Goal: Transaction & Acquisition: Purchase product/service

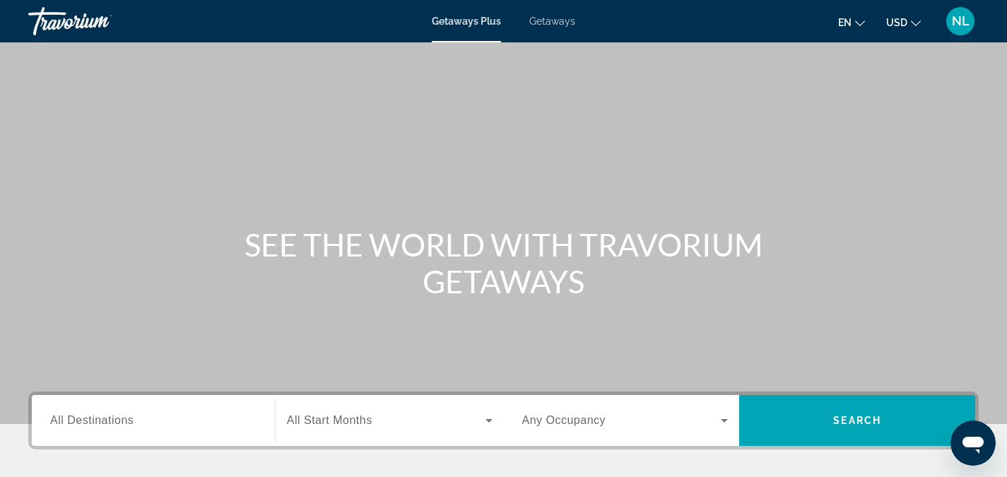
click at [904, 20] on span "USD" at bounding box center [896, 22] width 21 height 11
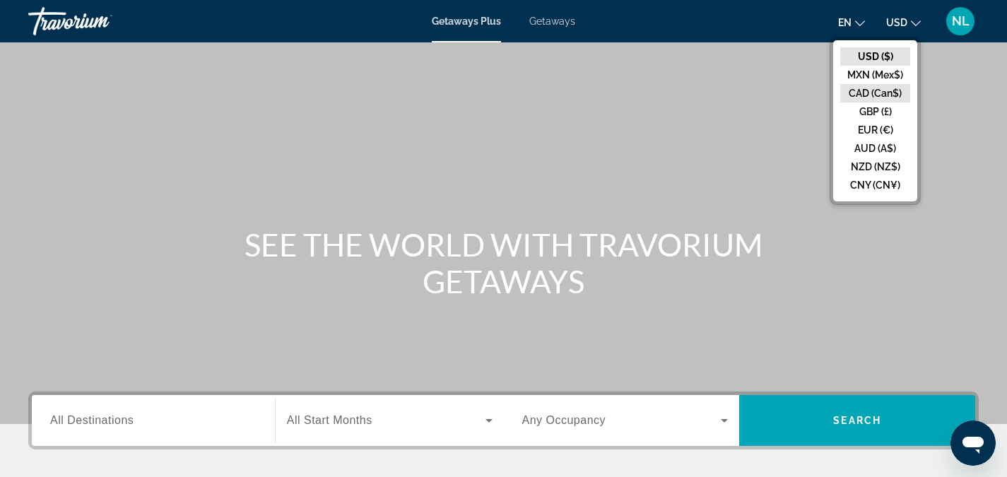
click at [874, 94] on button "CAD (Can$)" at bounding box center [875, 93] width 70 height 18
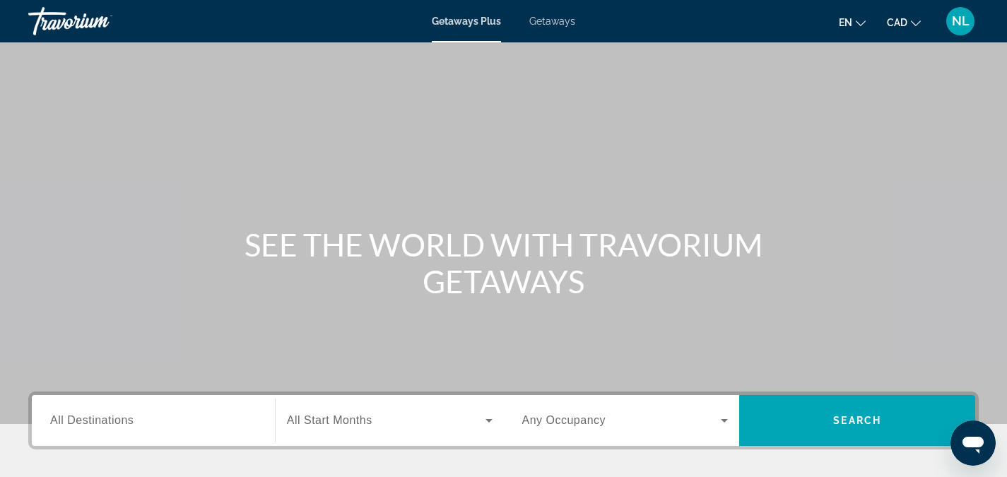
click at [556, 24] on span "Getaways" at bounding box center [552, 21] width 46 height 11
click at [136, 420] on input "Destination All Destinations" at bounding box center [153, 421] width 206 height 17
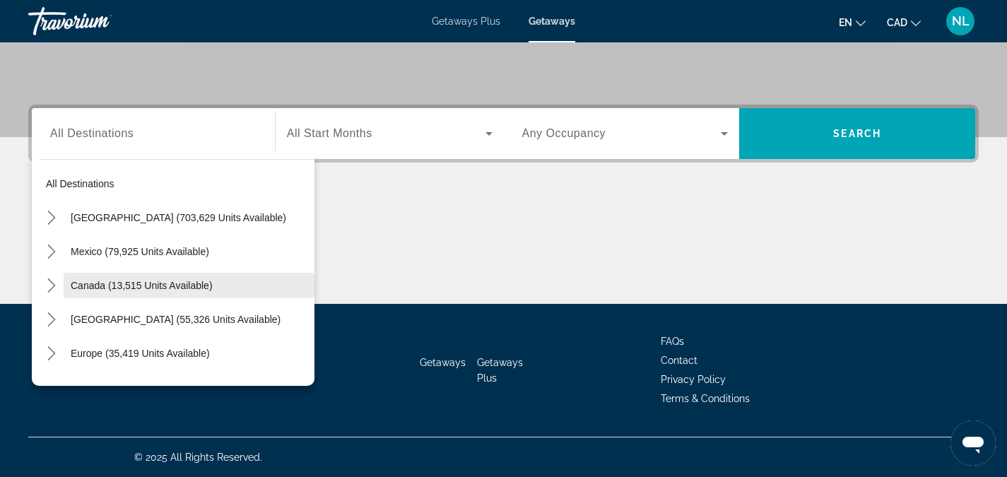
click at [154, 288] on span "Canada (13,515 units available)" at bounding box center [142, 285] width 142 height 11
type input "**********"
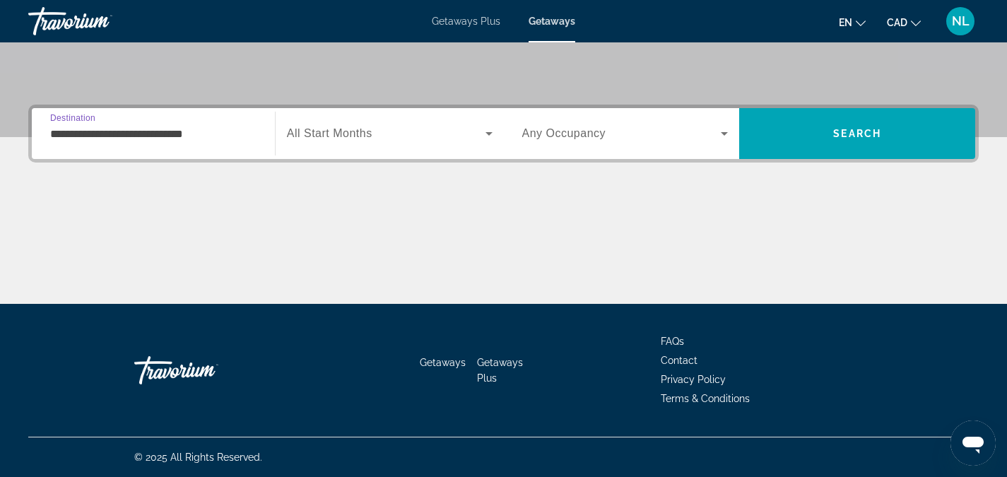
click at [489, 135] on icon "Search widget" at bounding box center [488, 134] width 7 height 4
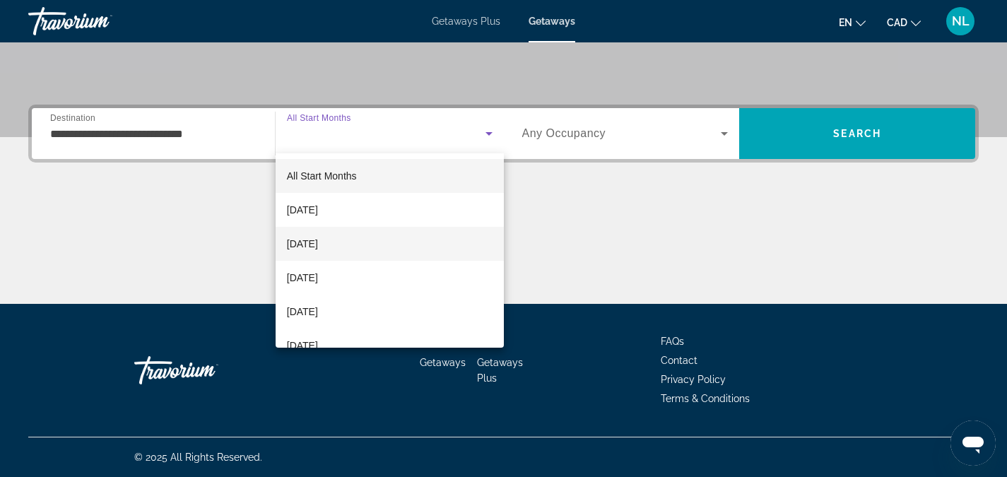
click at [358, 249] on mat-option "November 2025" at bounding box center [390, 244] width 228 height 34
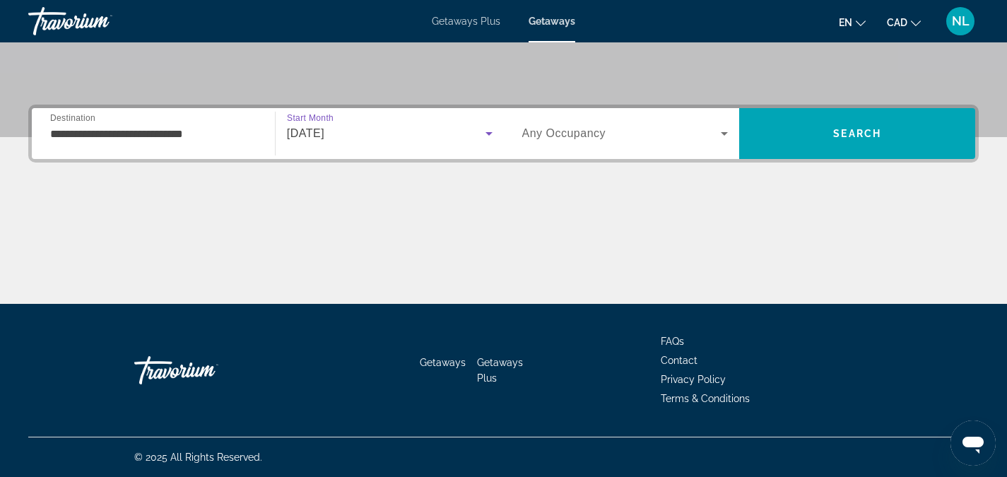
click at [726, 134] on icon "Search widget" at bounding box center [724, 134] width 7 height 4
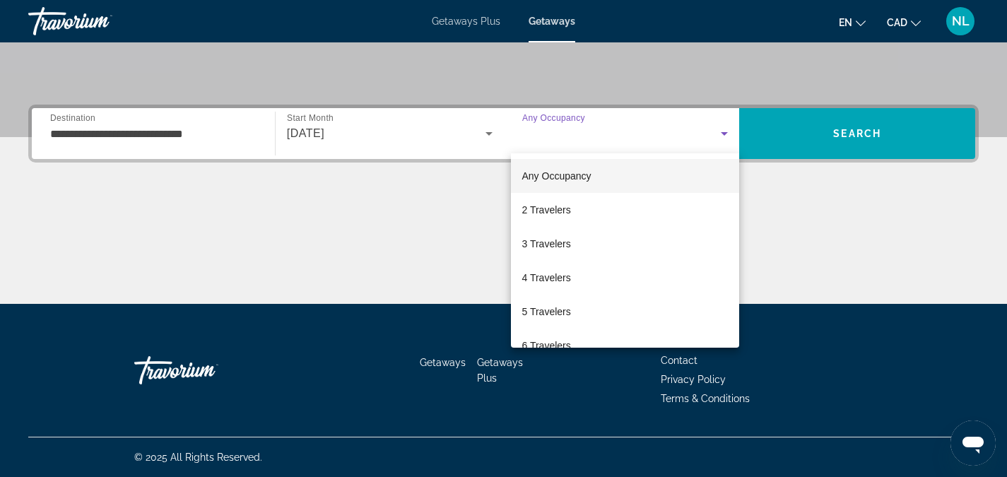
click at [849, 134] on div at bounding box center [503, 238] width 1007 height 477
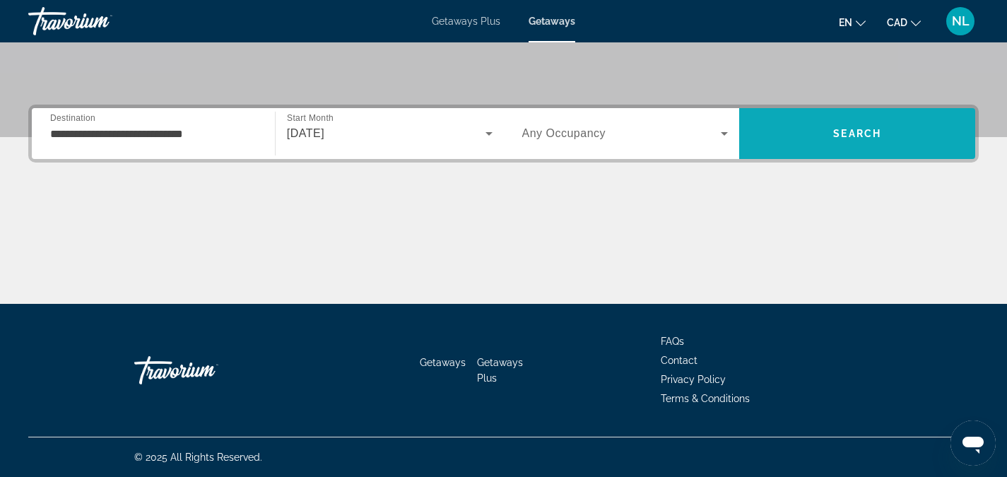
click at [857, 130] on span "Search" at bounding box center [857, 133] width 48 height 11
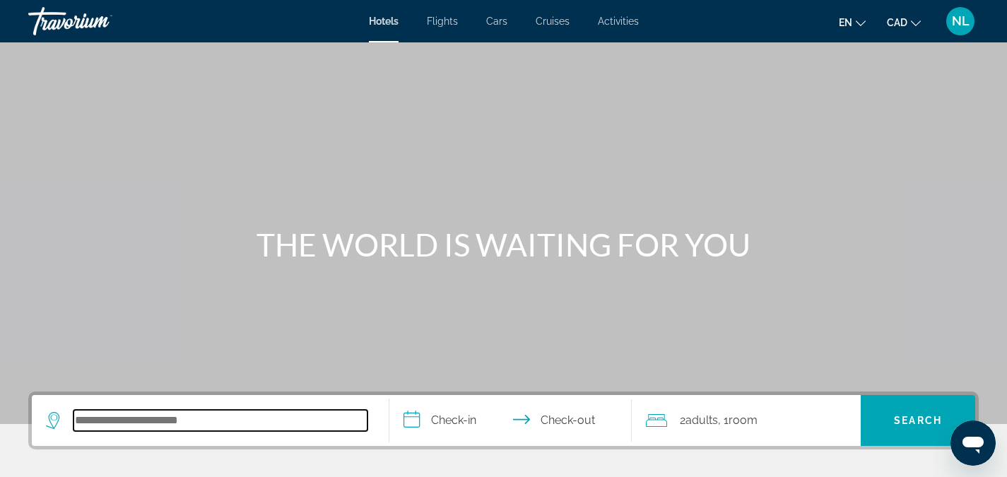
click at [154, 427] on input "Search hotel destination" at bounding box center [220, 420] width 294 height 21
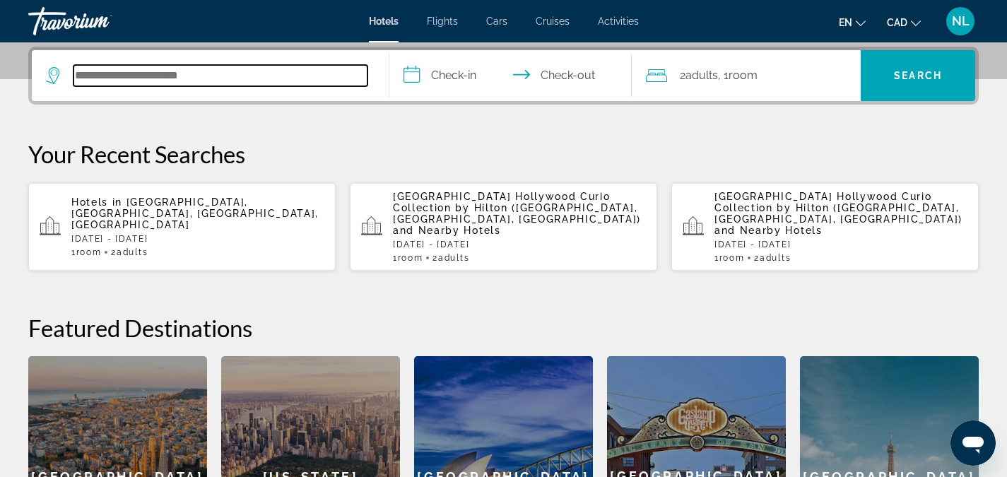
scroll to position [345, 0]
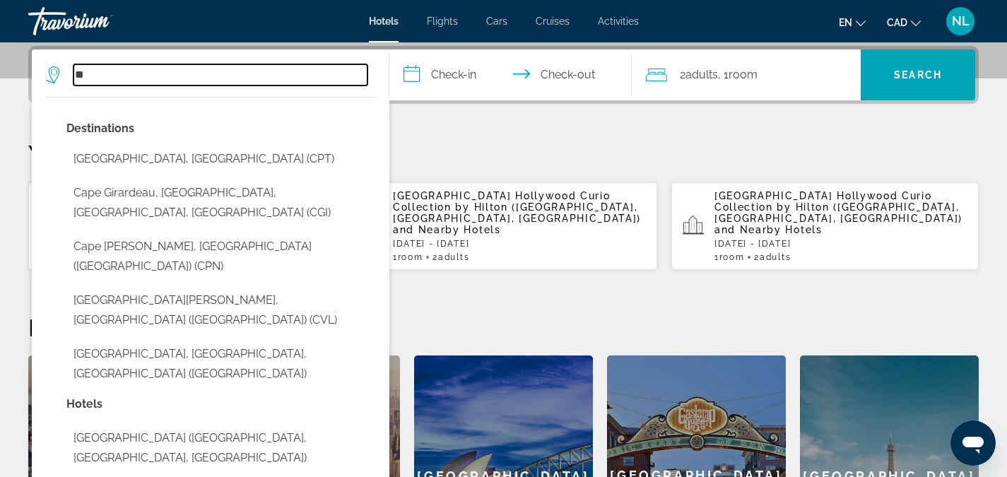
type input "*"
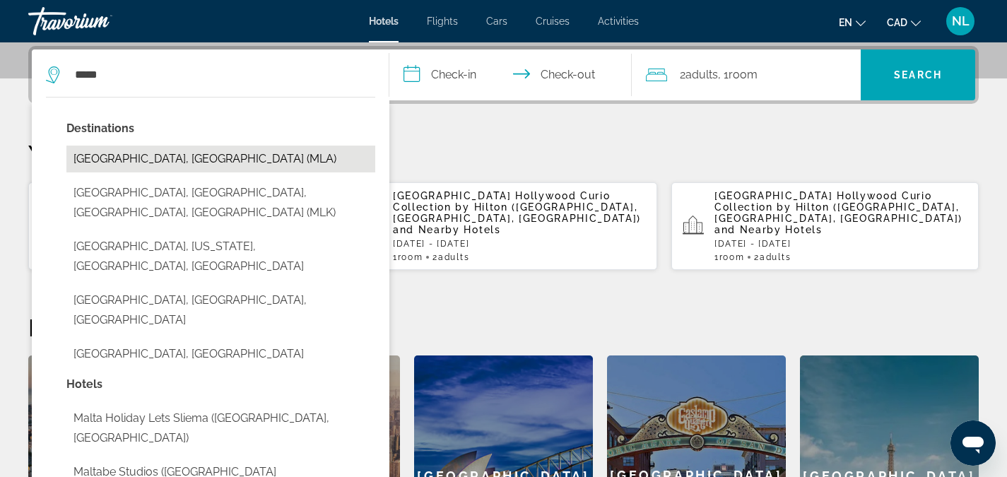
click at [129, 160] on button "Malta, Malta (MLA)" at bounding box center [220, 159] width 309 height 27
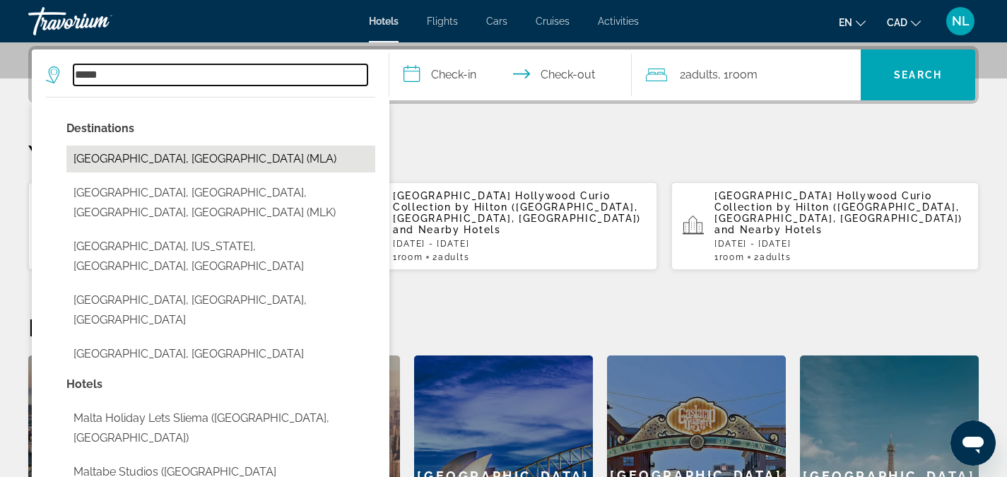
type input "**********"
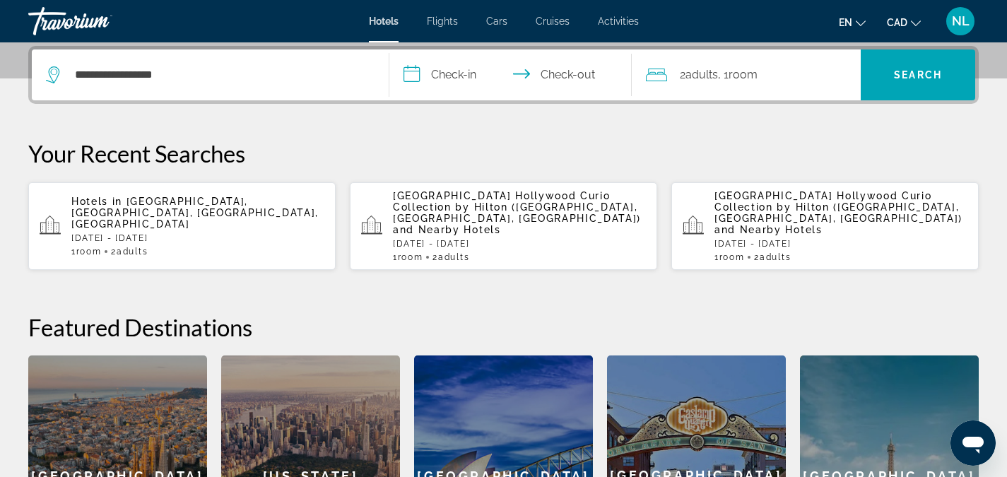
click at [456, 76] on input "**********" at bounding box center [513, 76] width 249 height 55
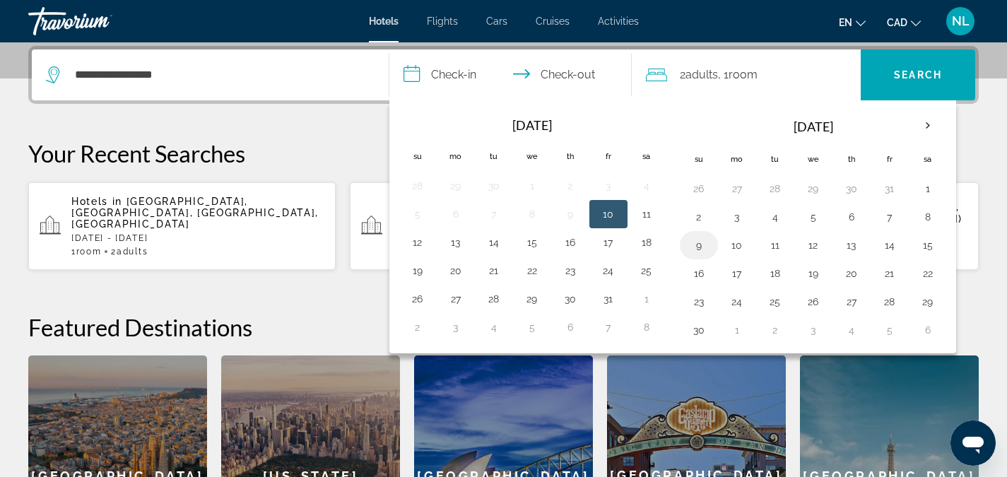
click at [698, 249] on button "9" at bounding box center [698, 245] width 23 height 20
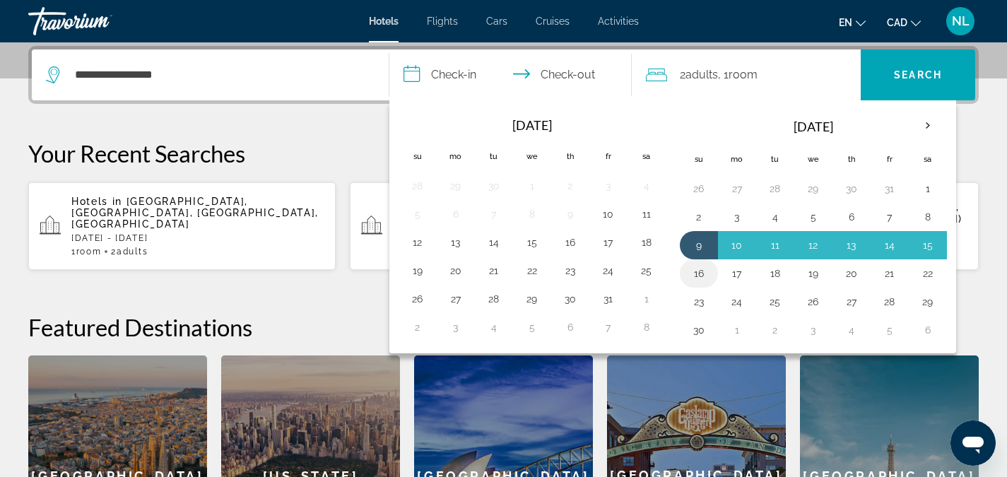
click at [699, 273] on button "16" at bounding box center [698, 274] width 23 height 20
type input "**********"
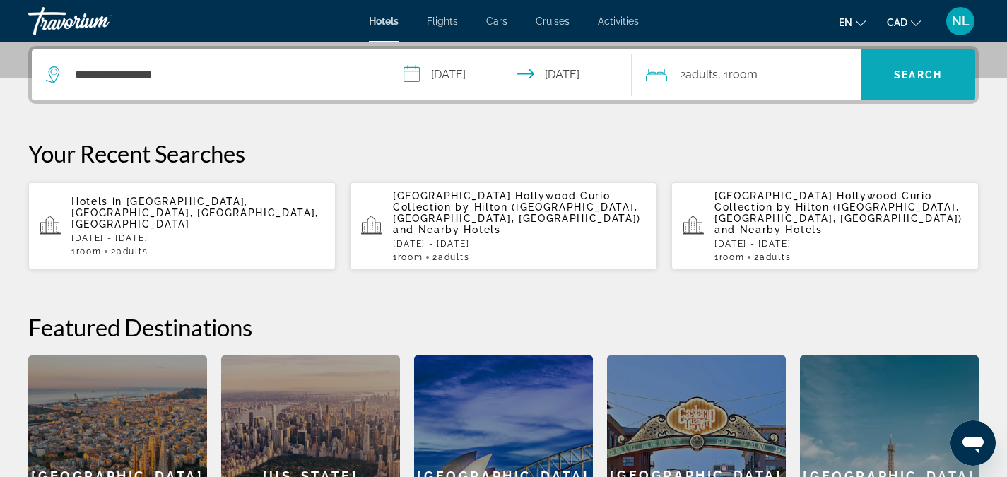
click at [921, 88] on span "Search" at bounding box center [918, 75] width 114 height 34
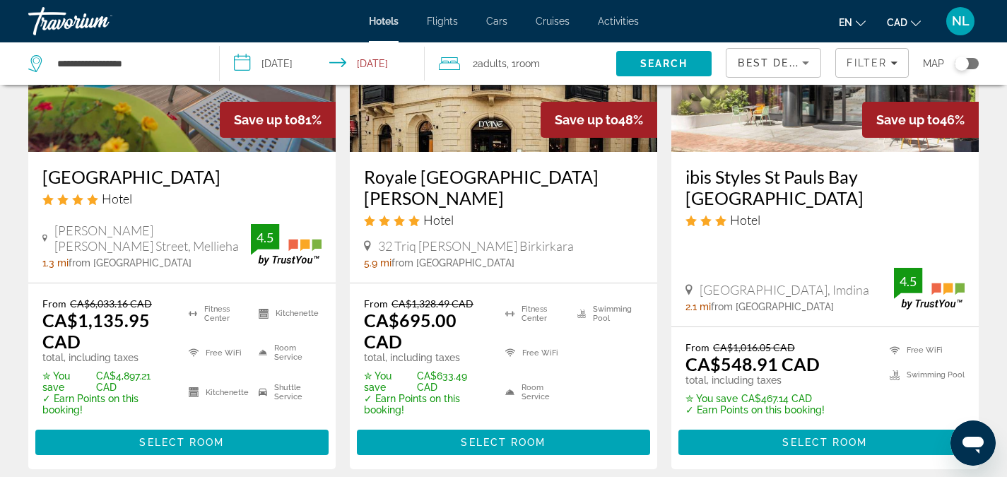
scroll to position [186, 0]
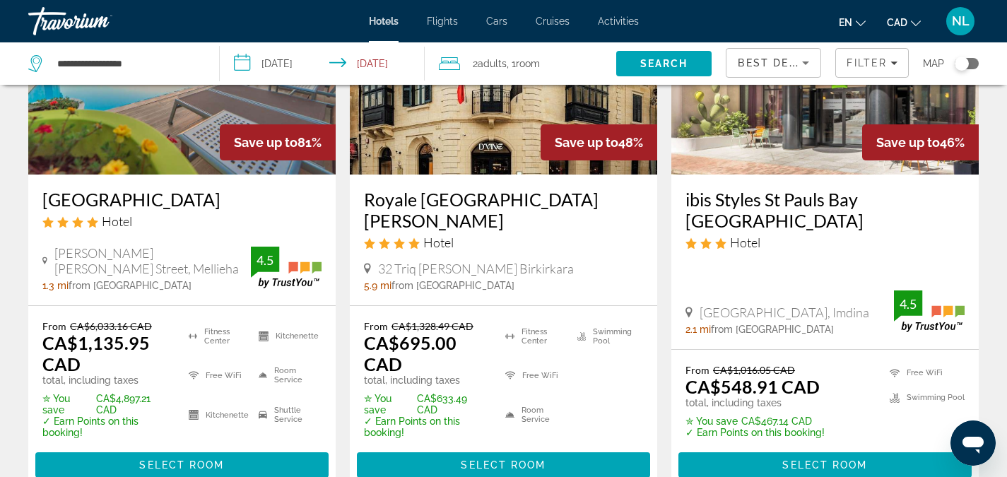
click at [160, 198] on h3 "Maritim Antonine Hotel & Spa" at bounding box center [181, 199] width 279 height 21
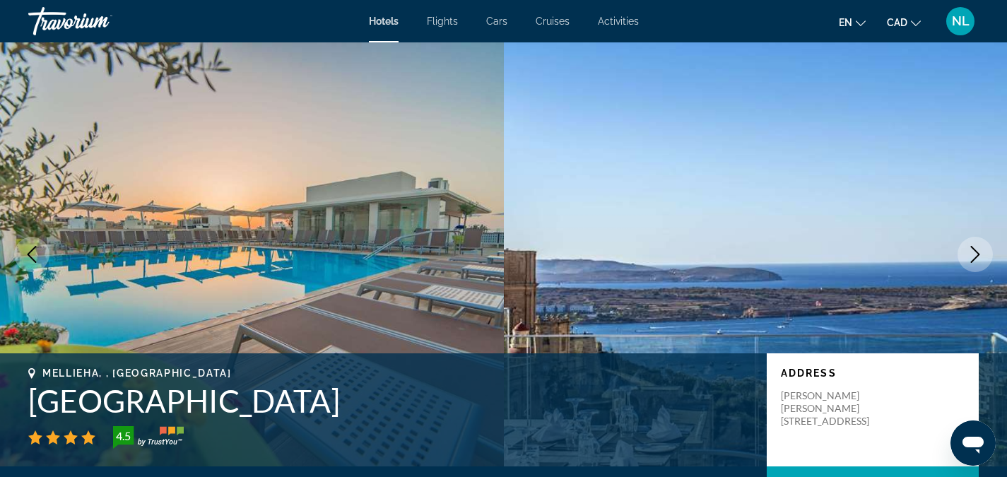
drag, startPoint x: 30, startPoint y: 395, endPoint x: 443, endPoint y: 413, distance: 413.0
click at [443, 413] on h1 "Maritim Antonine Hotel & Spa" at bounding box center [390, 400] width 724 height 37
copy h1 "Maritim Antonine Hotel & Spa"
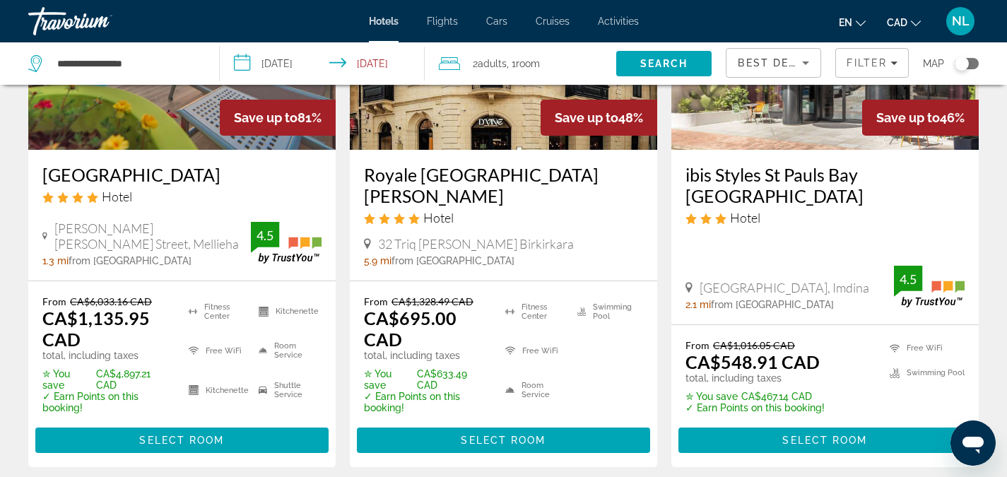
scroll to position [213, 0]
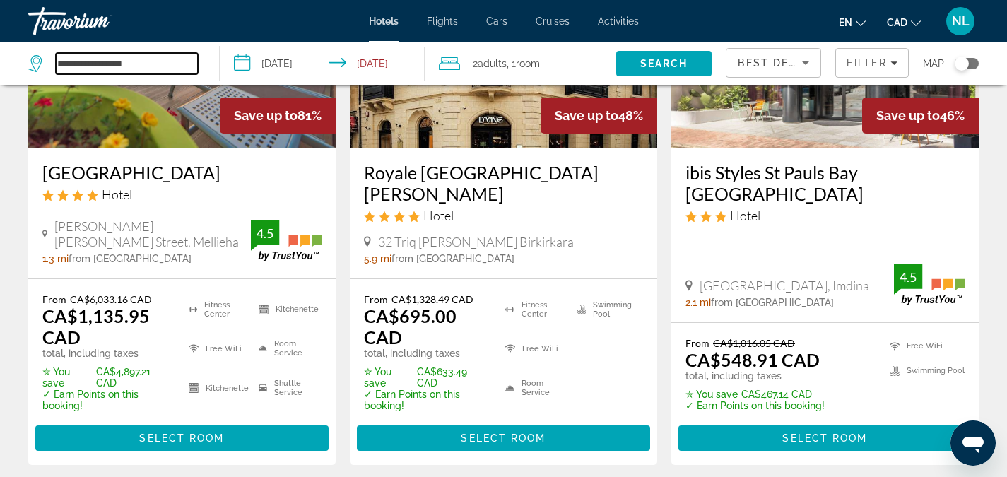
click at [171, 61] on input "**********" at bounding box center [127, 63] width 142 height 21
type input "*"
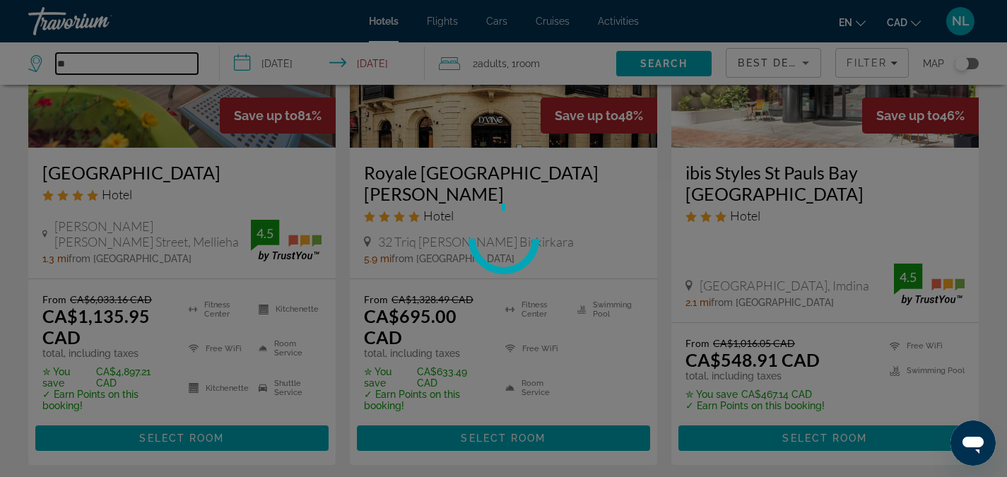
type input "*"
type input "********"
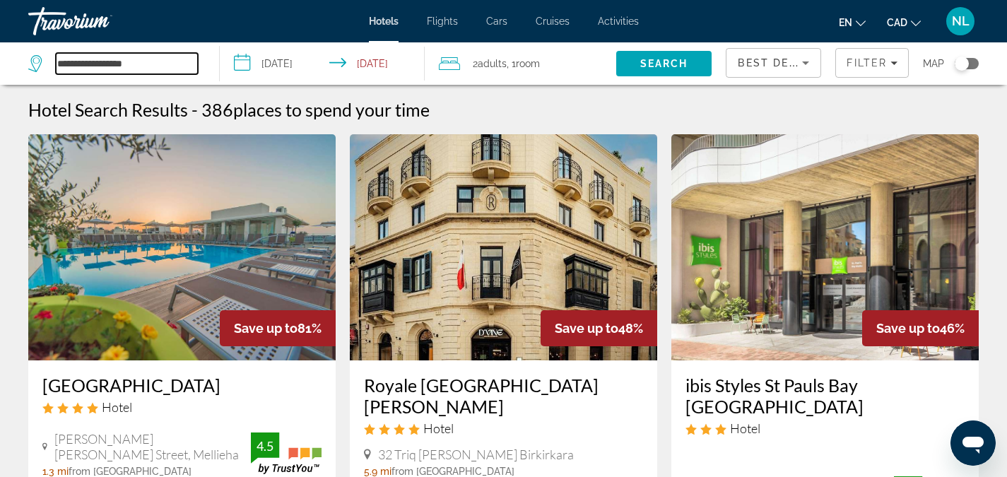
click at [163, 63] on input "**********" at bounding box center [127, 63] width 142 height 21
type input "*"
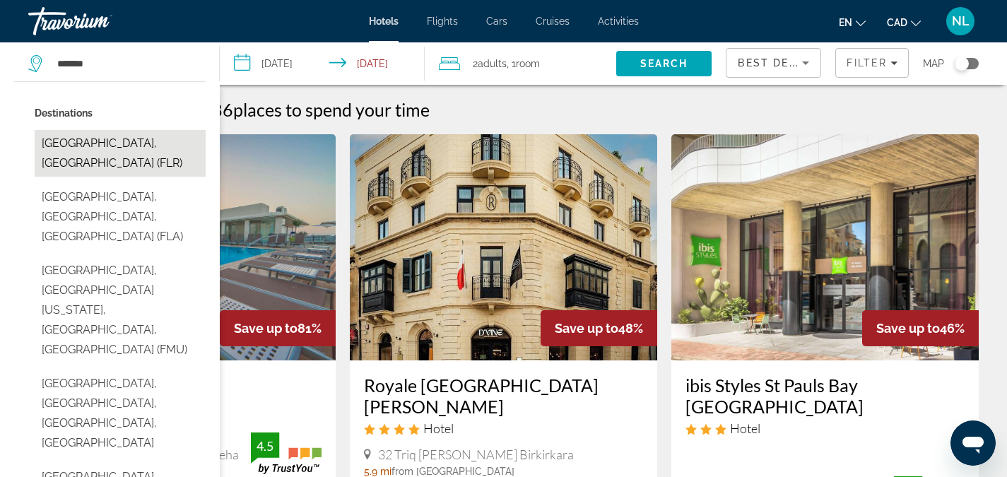
click at [98, 150] on button "Florence, Italy (FLR)" at bounding box center [120, 153] width 171 height 47
type input "**********"
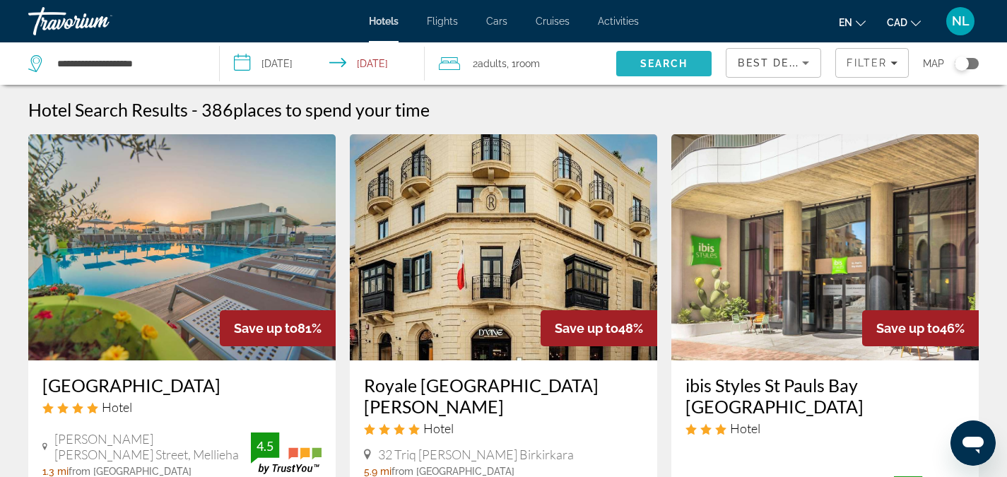
click at [668, 65] on span "Search" at bounding box center [664, 63] width 48 height 11
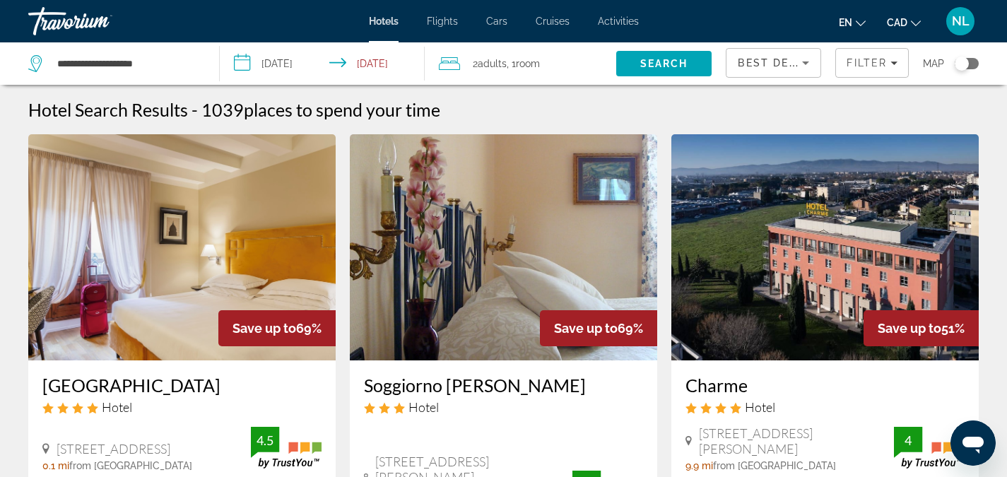
click at [374, 60] on input "**********" at bounding box center [325, 65] width 211 height 47
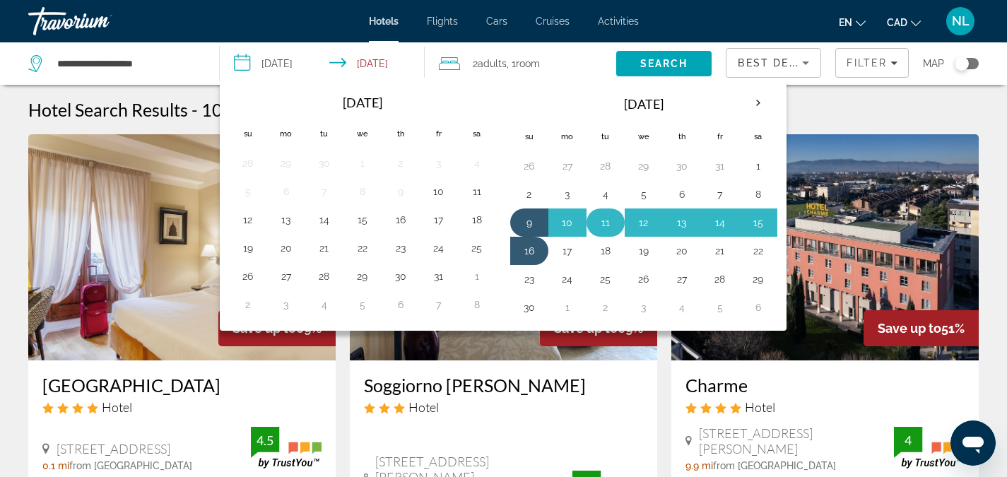
click at [606, 223] on button "11" at bounding box center [605, 223] width 23 height 20
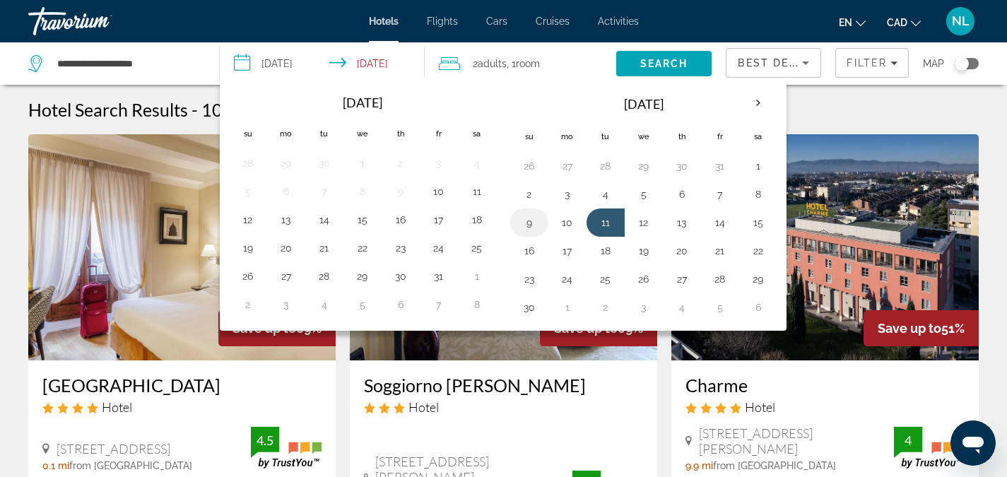
click at [528, 226] on button "9" at bounding box center [529, 223] width 23 height 20
type input "**********"
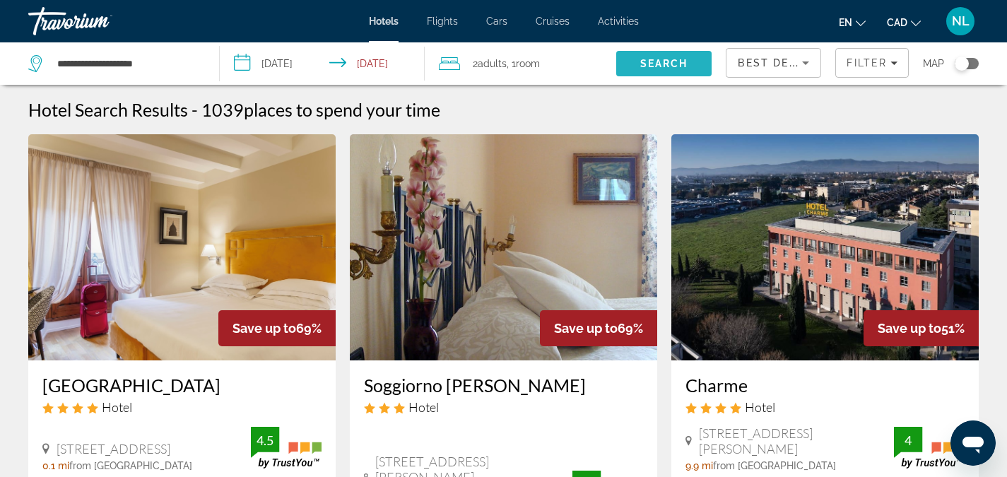
click at [671, 66] on span "Search" at bounding box center [664, 63] width 48 height 11
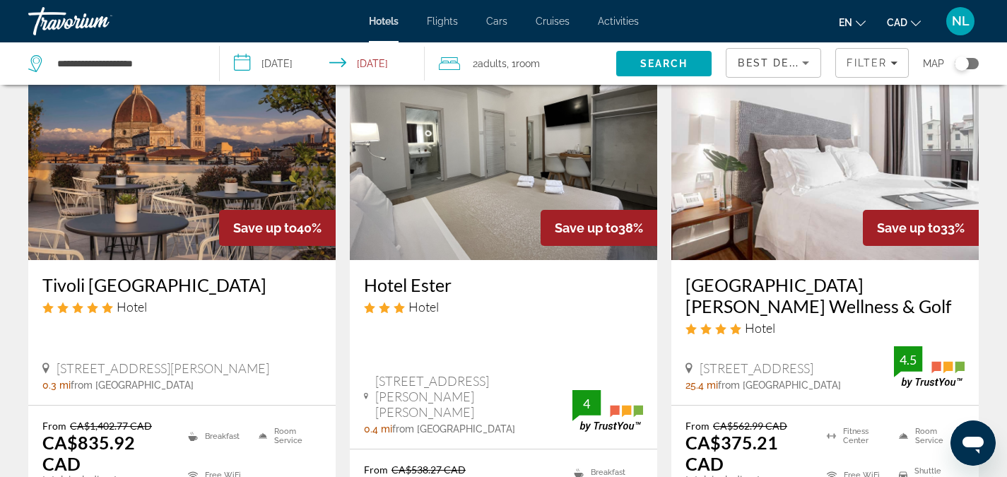
scroll to position [1230, 0]
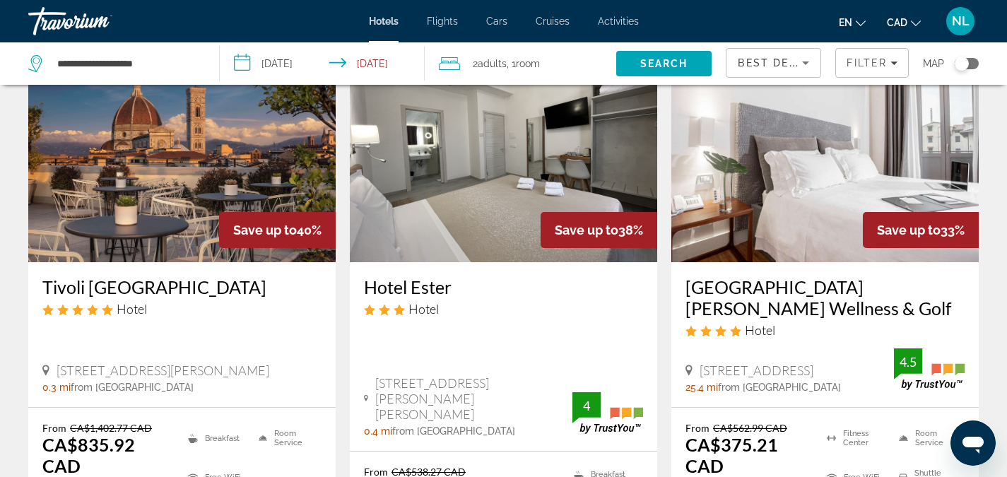
click at [214, 181] on img "Main content" at bounding box center [181, 149] width 307 height 226
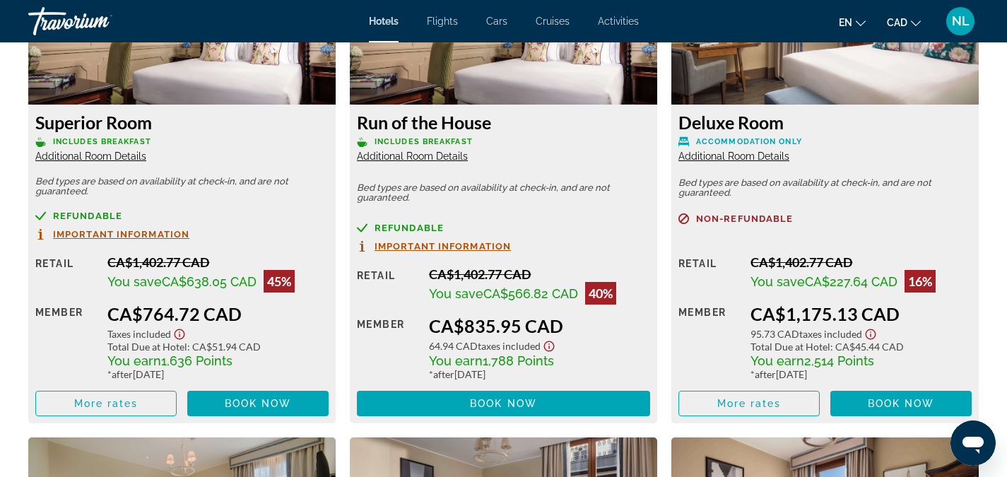
scroll to position [2057, 0]
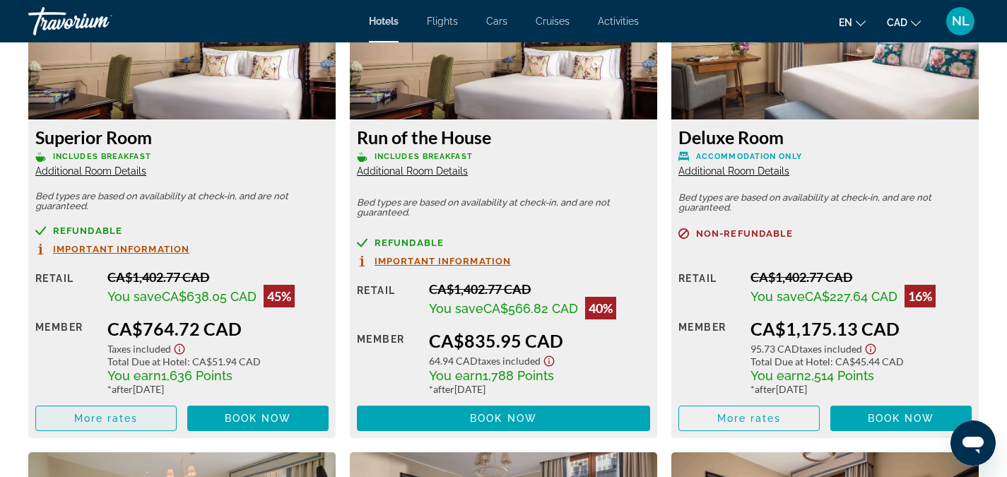
click at [92, 415] on span "More rates" at bounding box center [106, 418] width 64 height 11
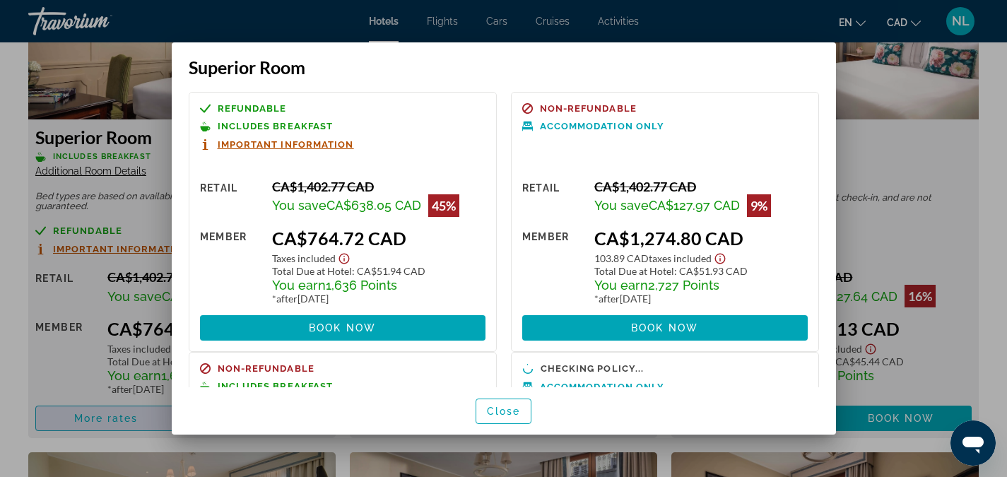
scroll to position [0, 0]
click at [988, 170] on div at bounding box center [503, 238] width 1007 height 477
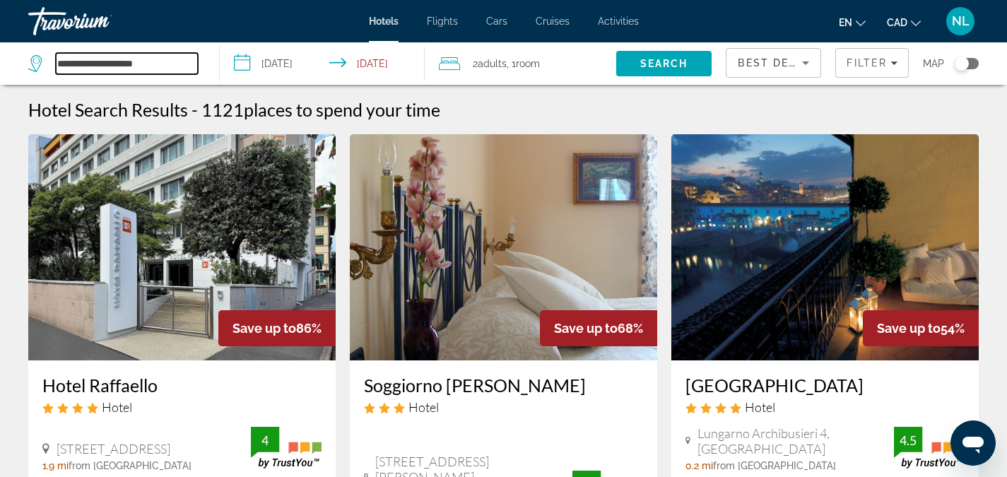
click at [152, 65] on input "**********" at bounding box center [127, 63] width 142 height 21
type input "*"
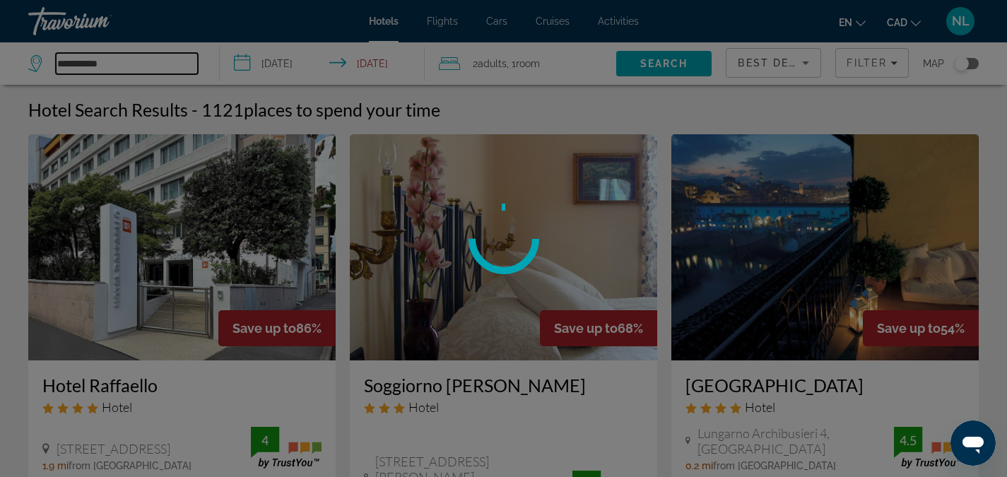
type input "**********"
click at [83, 64] on div at bounding box center [503, 238] width 1007 height 477
click at [122, 63] on div at bounding box center [503, 238] width 1007 height 477
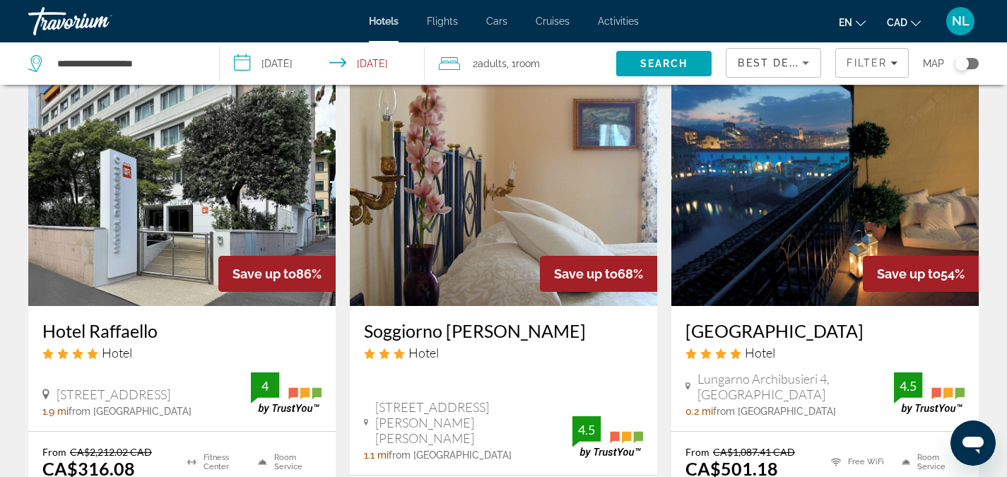
scroll to position [56, 0]
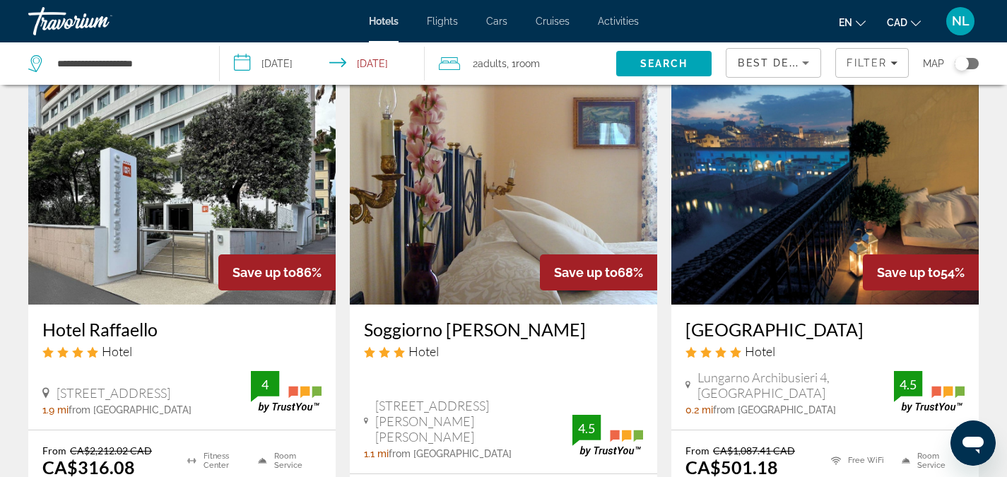
click at [977, 64] on div "Toggle map" at bounding box center [967, 63] width 24 height 11
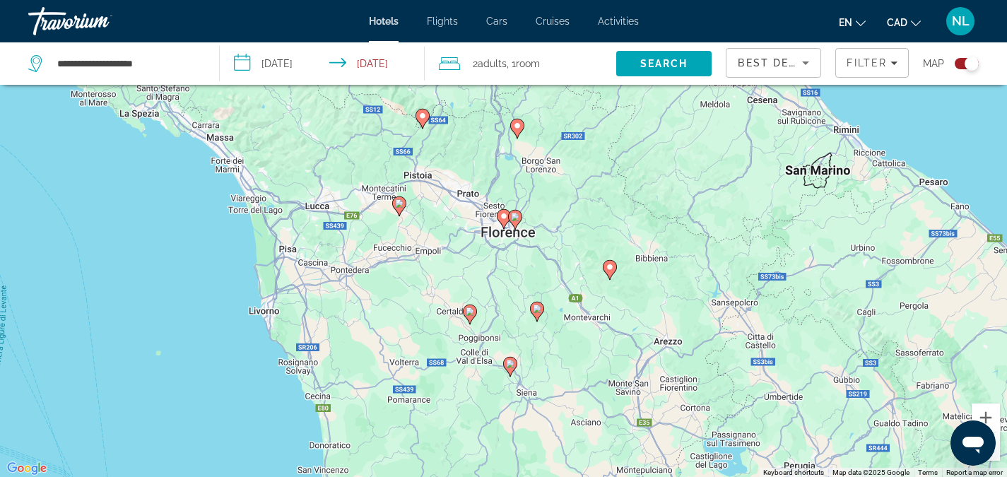
scroll to position [86, 0]
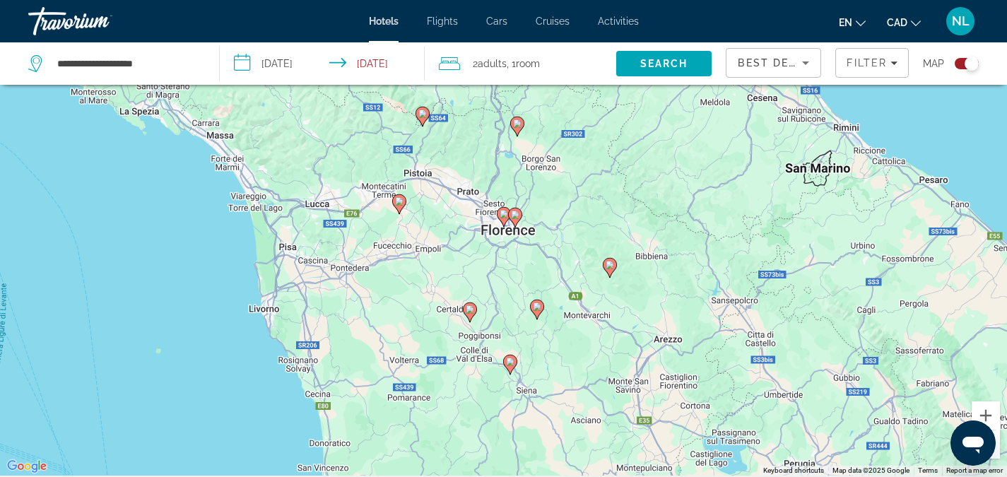
click at [501, 213] on image "Main content" at bounding box center [504, 214] width 8 height 8
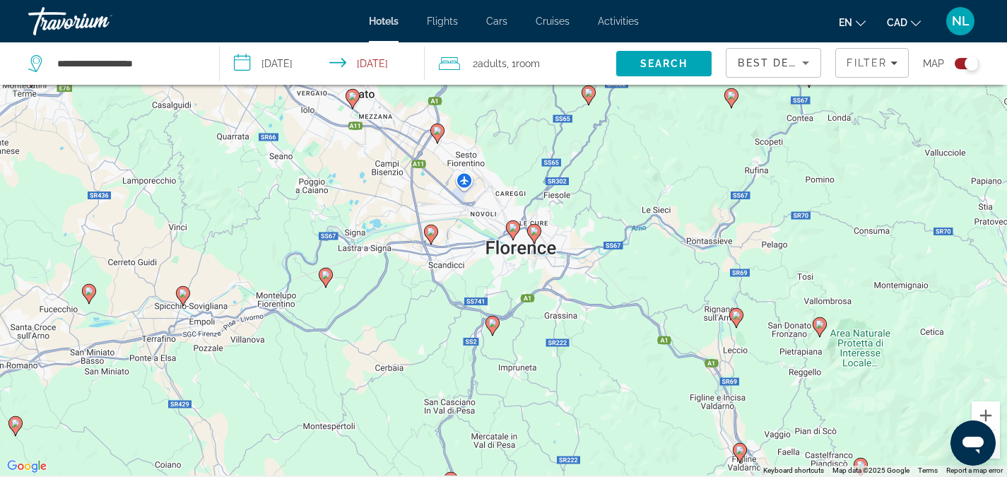
click at [509, 224] on image "Main content" at bounding box center [513, 227] width 8 height 8
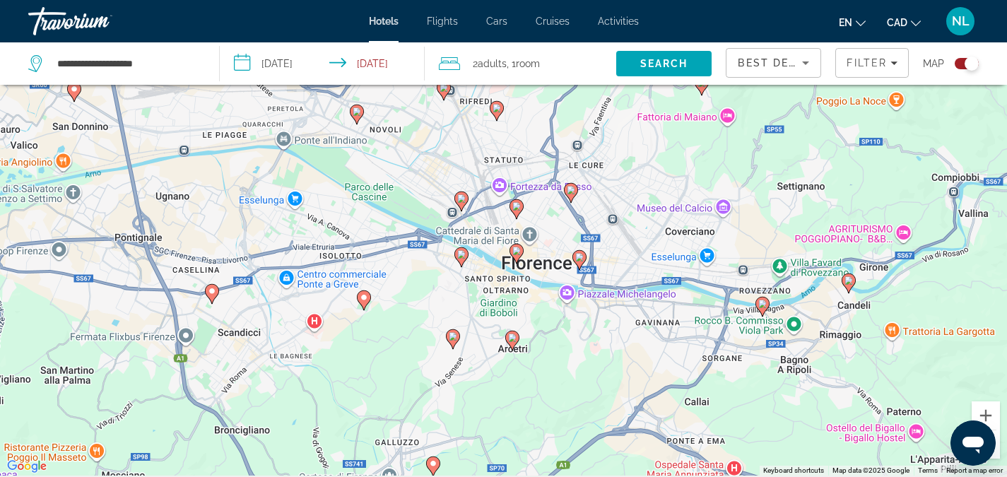
click at [583, 258] on image "Main content" at bounding box center [579, 257] width 8 height 8
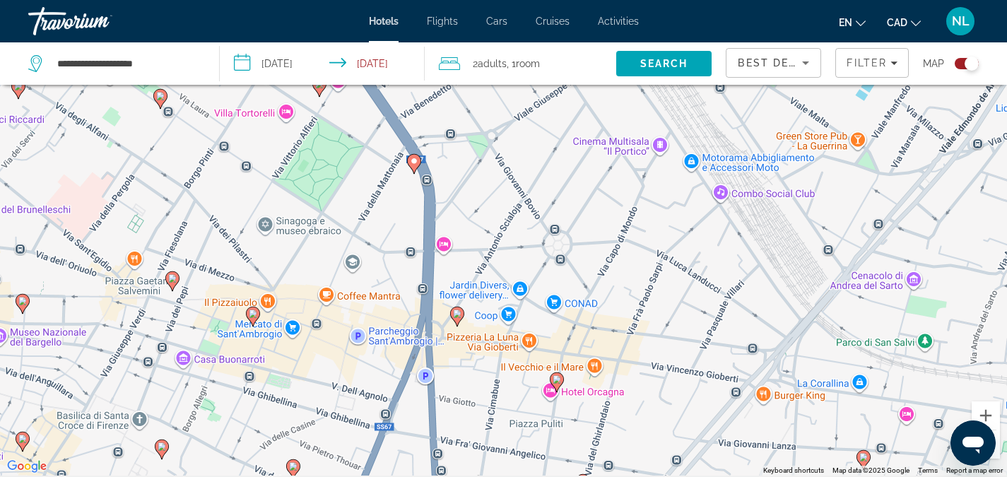
drag, startPoint x: 781, startPoint y: 169, endPoint x: 762, endPoint y: 316, distance: 148.3
click at [762, 316] on div "To navigate, press the arrow keys. To activate drag with keyboard, press Alt + …" at bounding box center [503, 237] width 1007 height 477
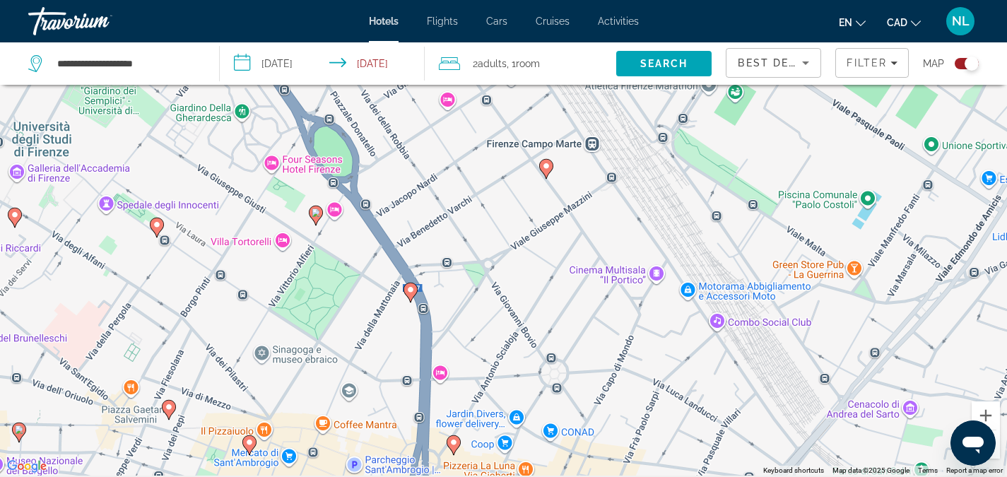
drag, startPoint x: 705, startPoint y: 237, endPoint x: 703, endPoint y: 358, distance: 120.8
click at [703, 358] on div "To navigate, press the arrow keys. To activate drag with keyboard, press Alt + …" at bounding box center [503, 237] width 1007 height 477
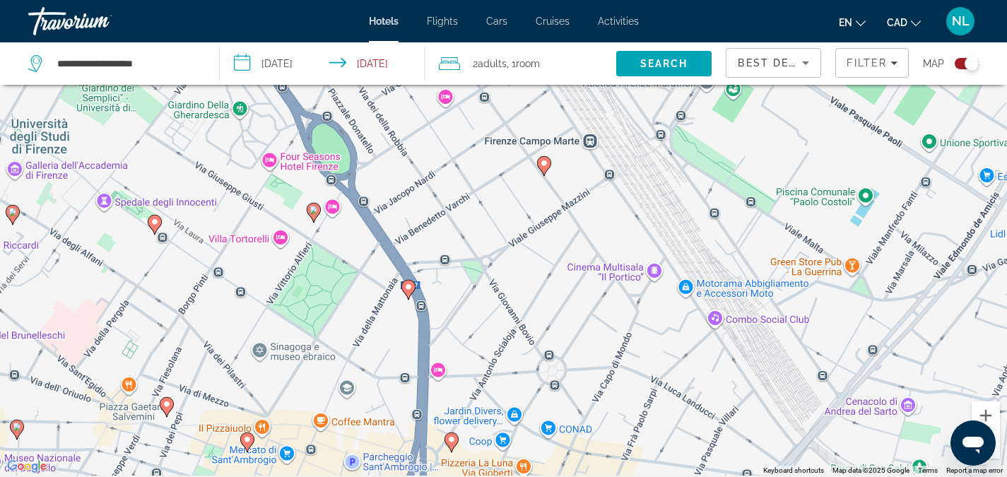
click at [995, 454] on button "Zoom out" at bounding box center [985, 444] width 28 height 28
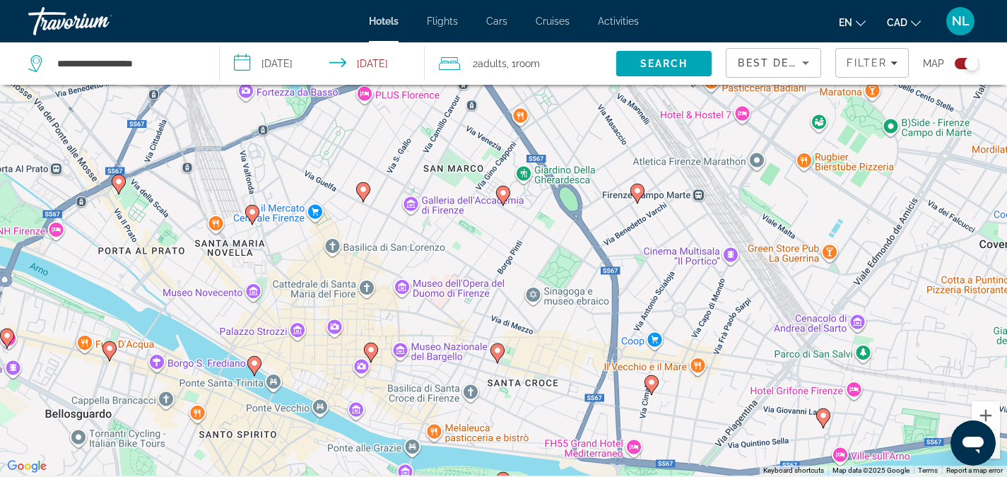
drag, startPoint x: 762, startPoint y: 242, endPoint x: 914, endPoint y: 249, distance: 151.4
click at [914, 249] on div "To navigate, press the arrow keys. To activate drag with keyboard, press Alt + …" at bounding box center [503, 237] width 1007 height 477
click at [252, 212] on image "Main content" at bounding box center [252, 212] width 8 height 8
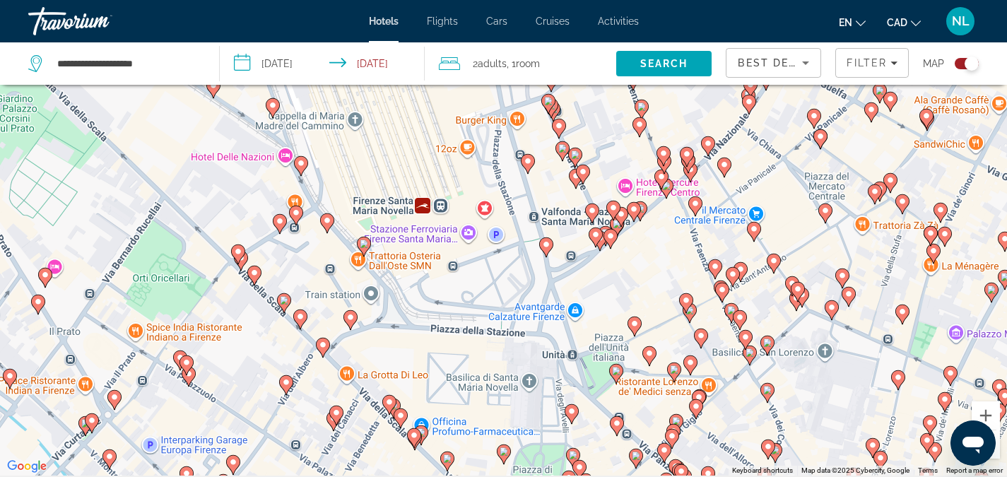
click at [524, 162] on image "Main content" at bounding box center [528, 161] width 8 height 8
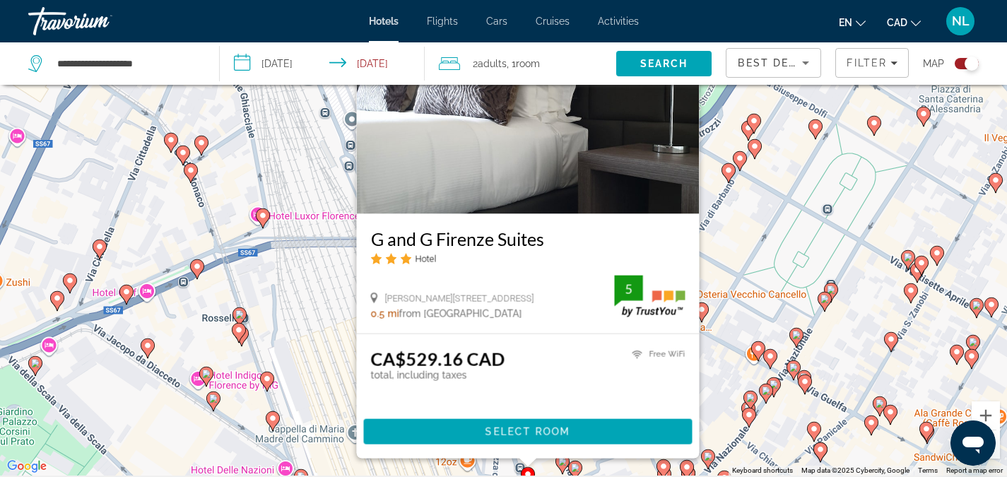
click at [516, 167] on img "Main content" at bounding box center [527, 100] width 343 height 226
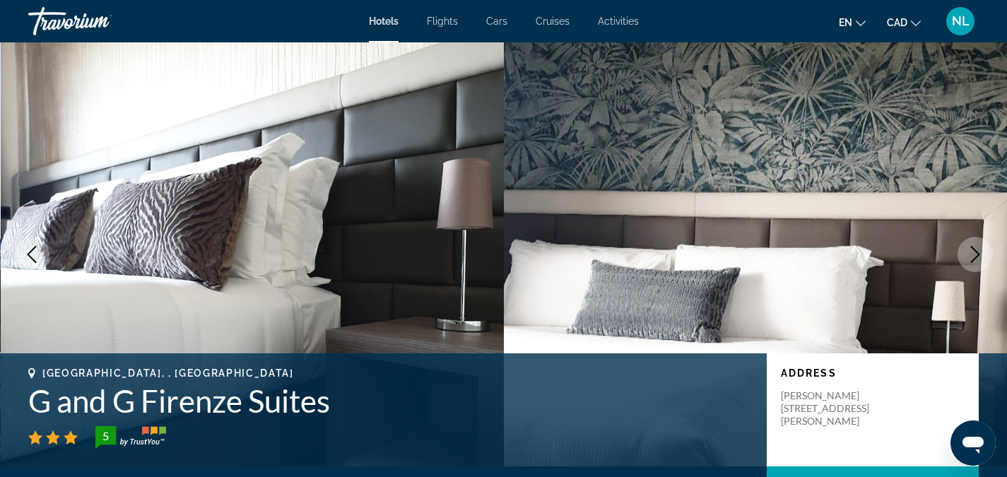
click at [965, 245] on button "Next image" at bounding box center [974, 254] width 35 height 35
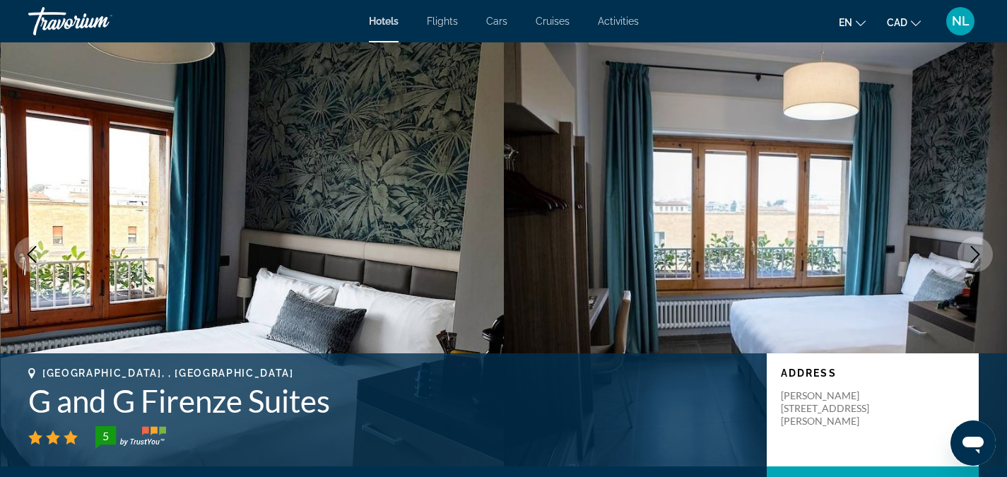
click at [965, 245] on button "Next image" at bounding box center [974, 254] width 35 height 35
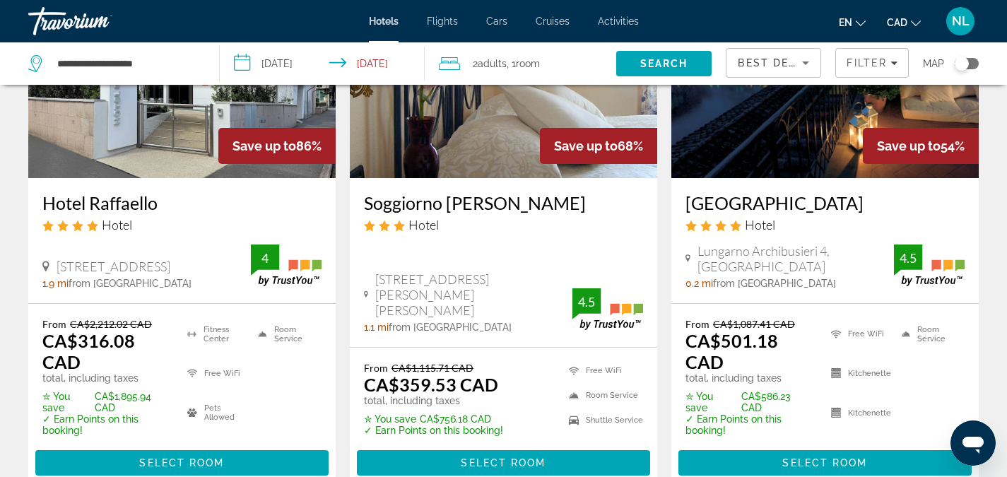
scroll to position [182, 0]
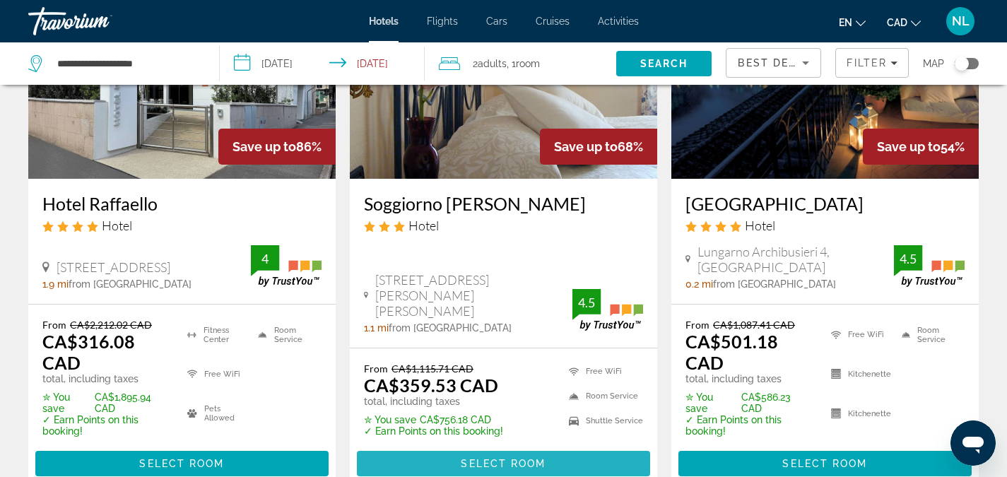
click at [454, 462] on span "Main content" at bounding box center [503, 464] width 293 height 34
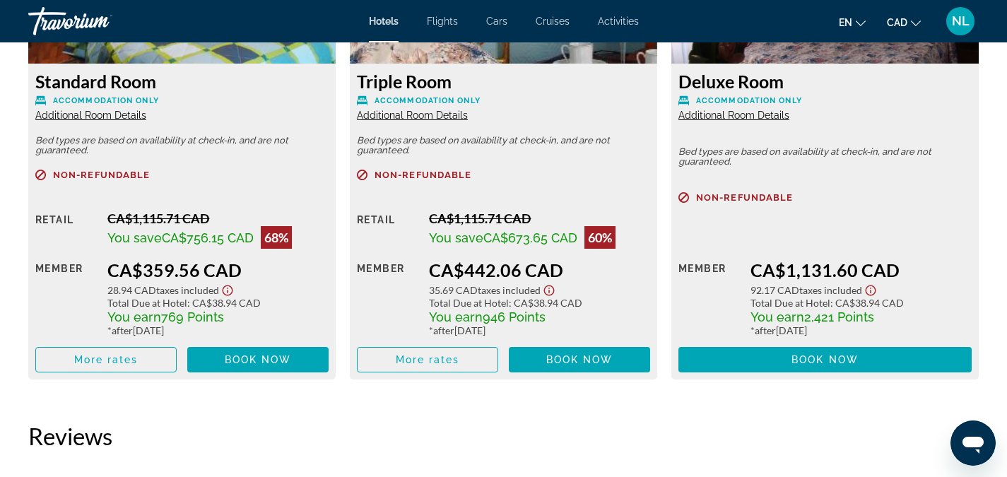
scroll to position [2114, 0]
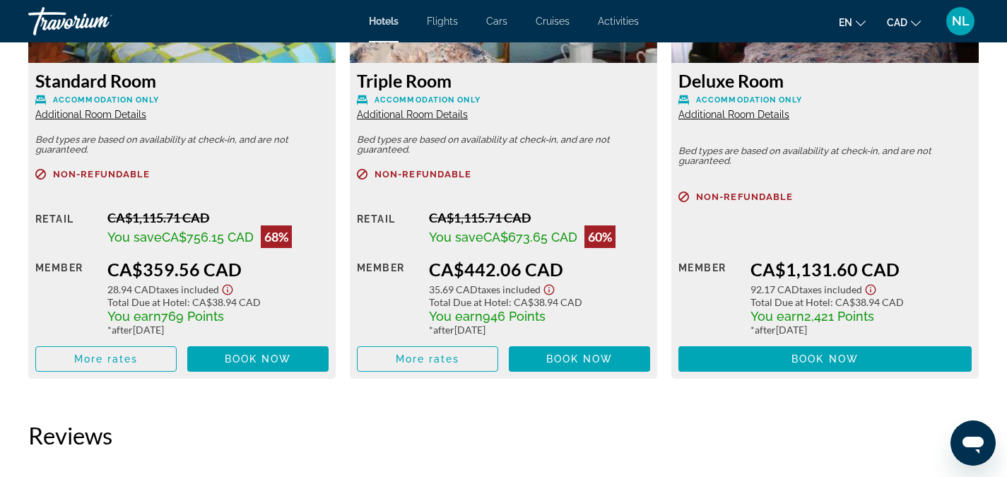
click at [226, 289] on icon "Show Taxes and Fees disclaimer" at bounding box center [227, 289] width 17 height 13
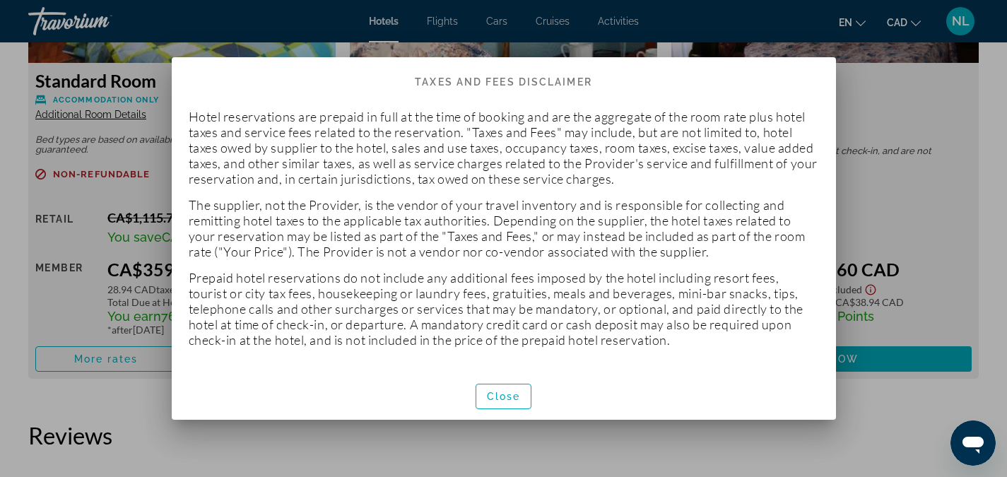
scroll to position [0, 0]
click at [496, 389] on span "button" at bounding box center [503, 396] width 55 height 34
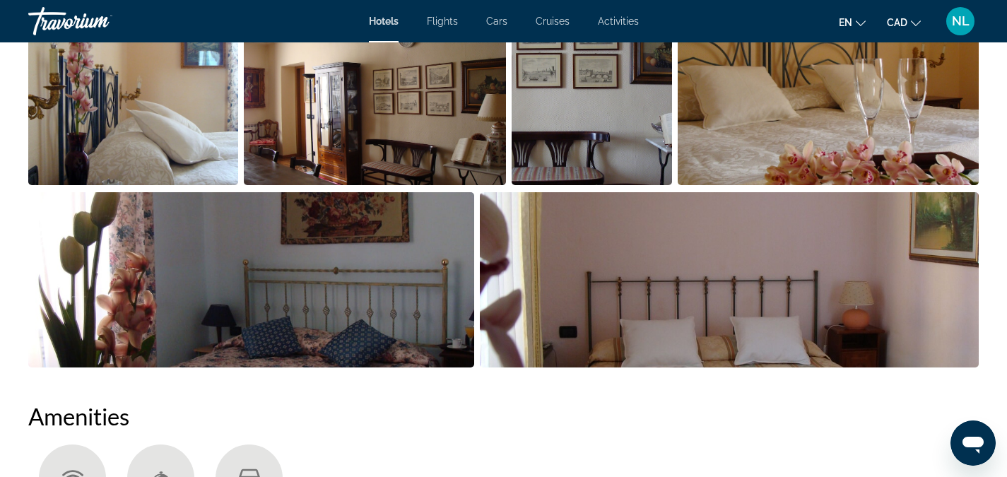
scroll to position [767, 0]
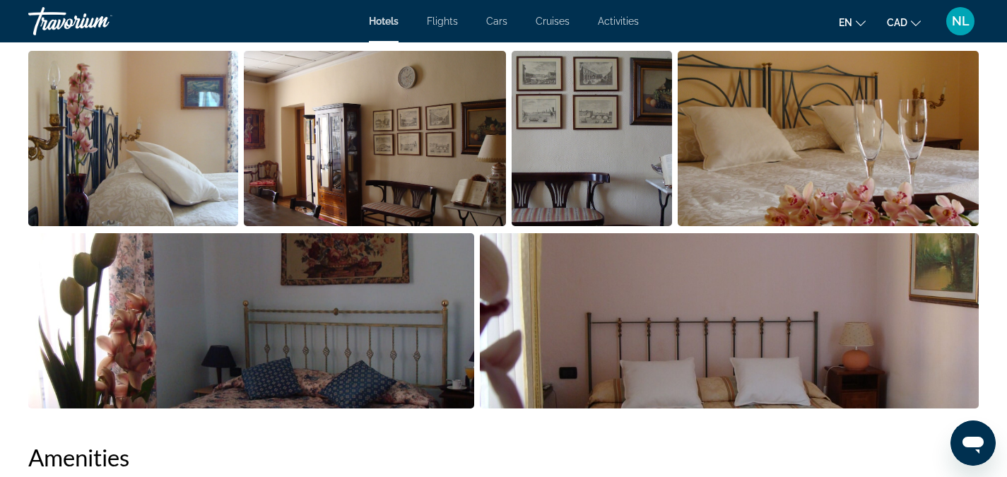
click at [957, 21] on span "NL" at bounding box center [961, 21] width 18 height 14
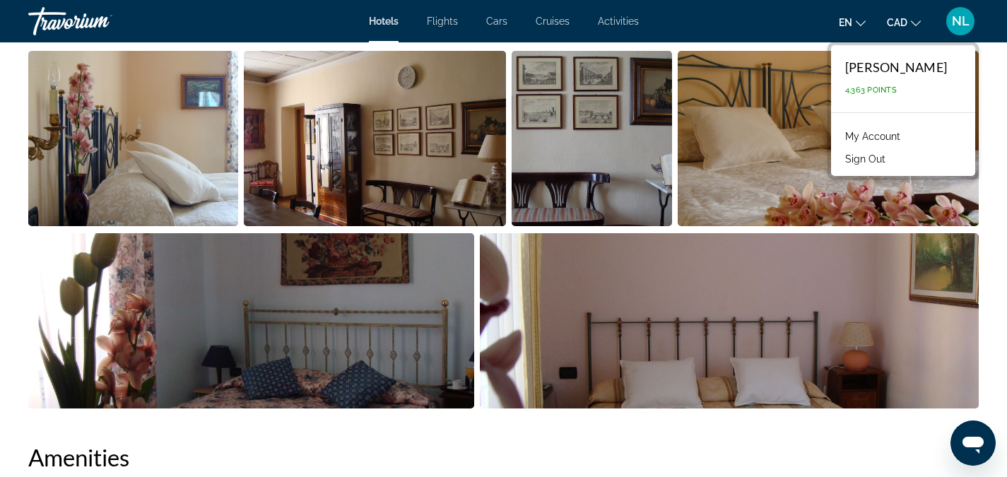
click at [870, 138] on link "My Account" at bounding box center [872, 136] width 69 height 18
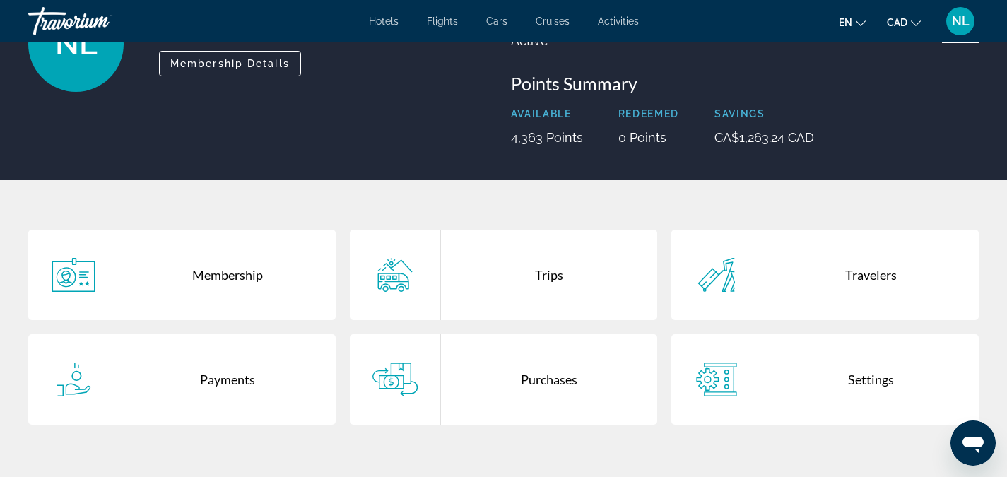
scroll to position [146, 0]
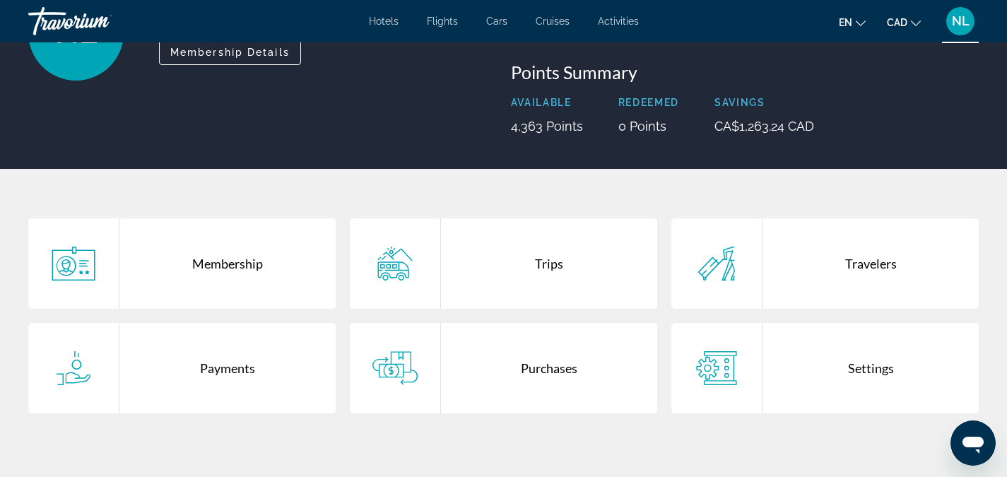
click at [532, 373] on div "Purchases" at bounding box center [549, 368] width 216 height 90
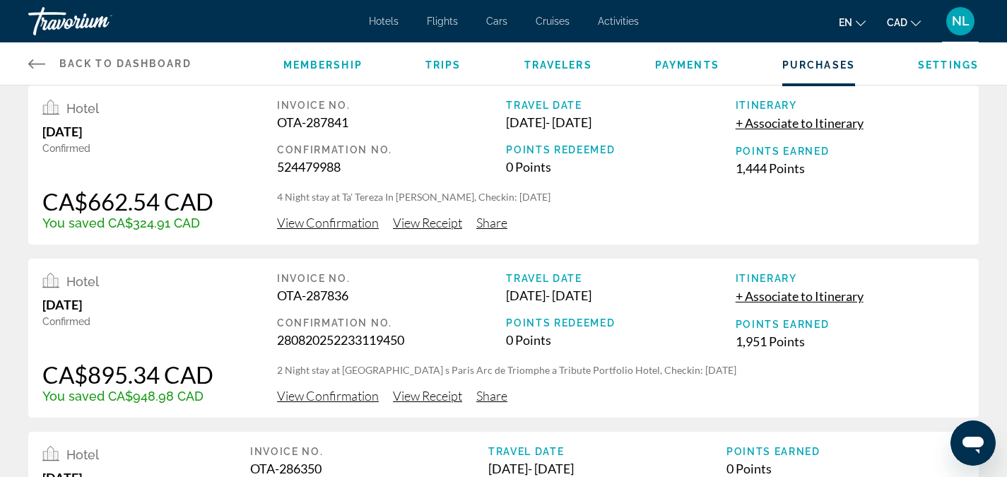
scroll to position [189, 0]
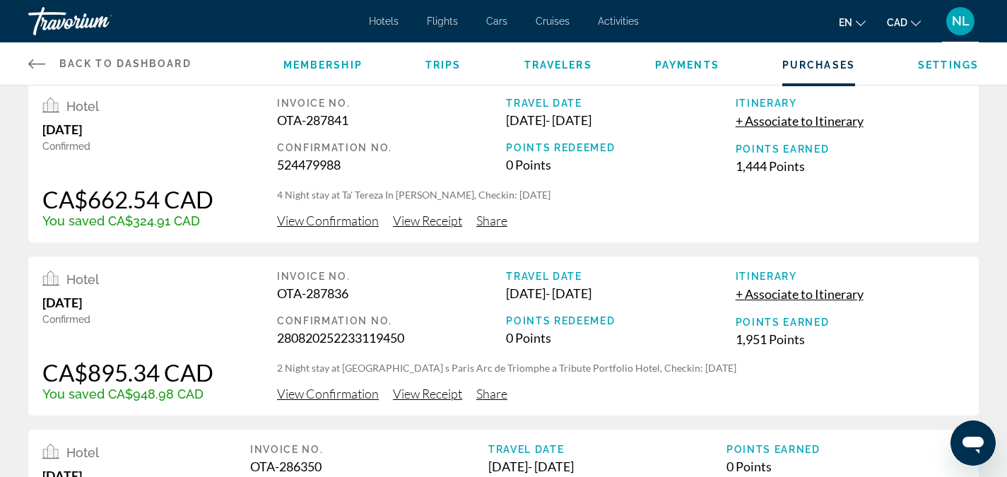
click at [408, 396] on span "View Receipt" at bounding box center [427, 394] width 69 height 16
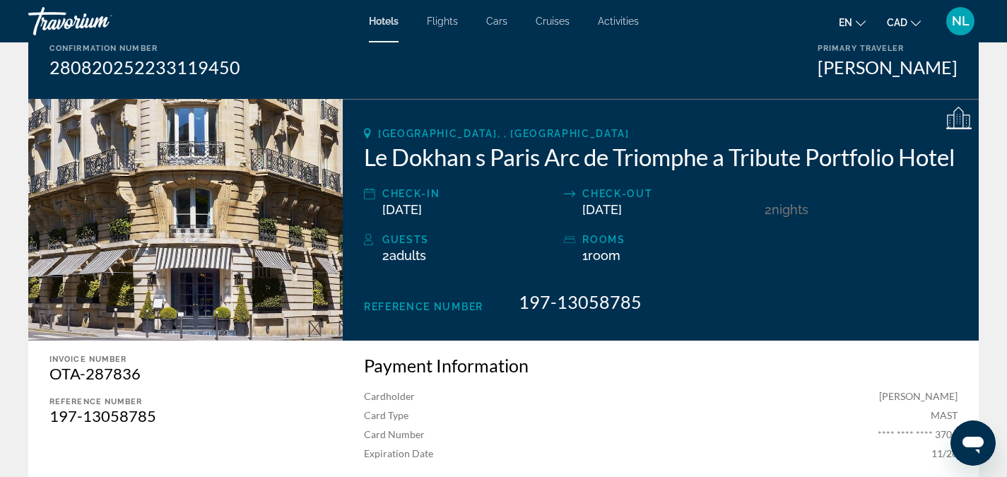
scroll to position [154, 0]
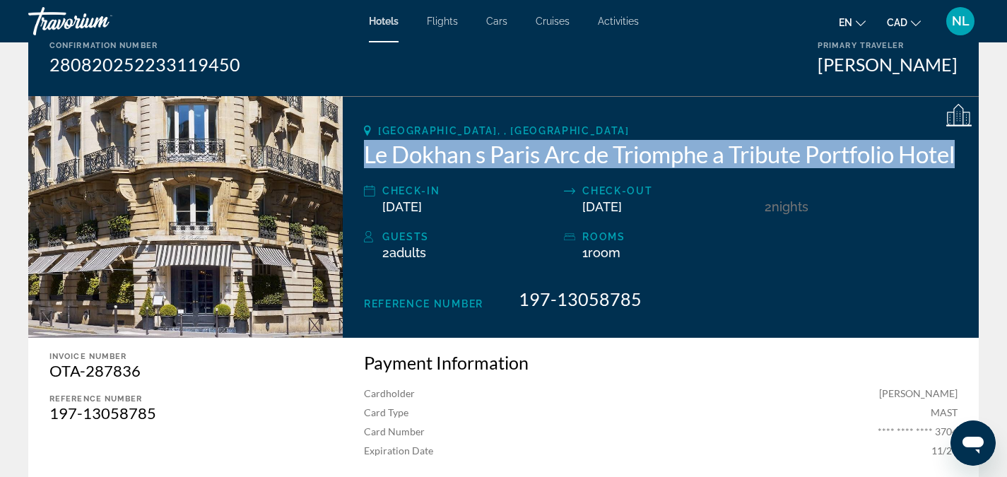
drag, startPoint x: 367, startPoint y: 158, endPoint x: 439, endPoint y: 184, distance: 76.7
click at [439, 168] on h2 "Le Dokhan s Paris Arc de Triomphe a Tribute Portfolio Hotel" at bounding box center [660, 154] width 593 height 28
copy h2 "Le Dokhan s Paris Arc de Triomphe a Tribute Portfolio Hotel"
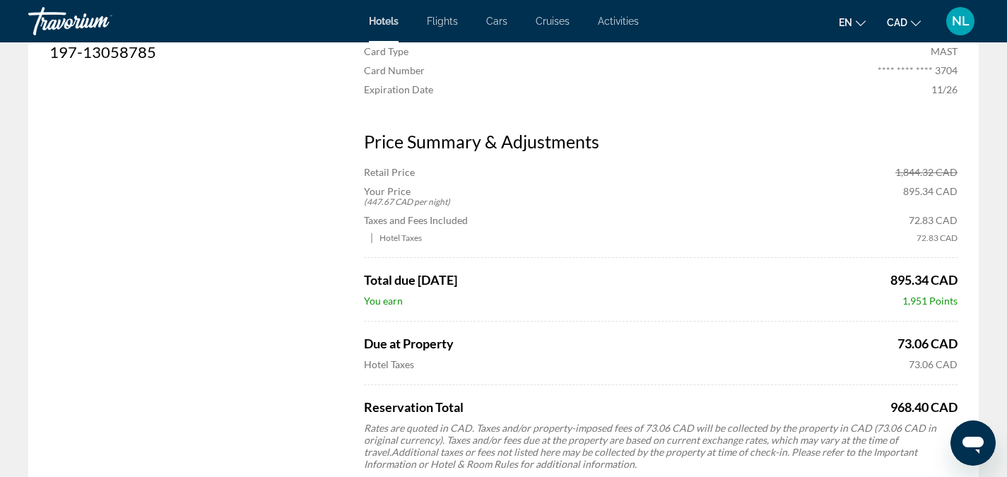
scroll to position [513, 0]
